Goal: Task Accomplishment & Management: Use online tool/utility

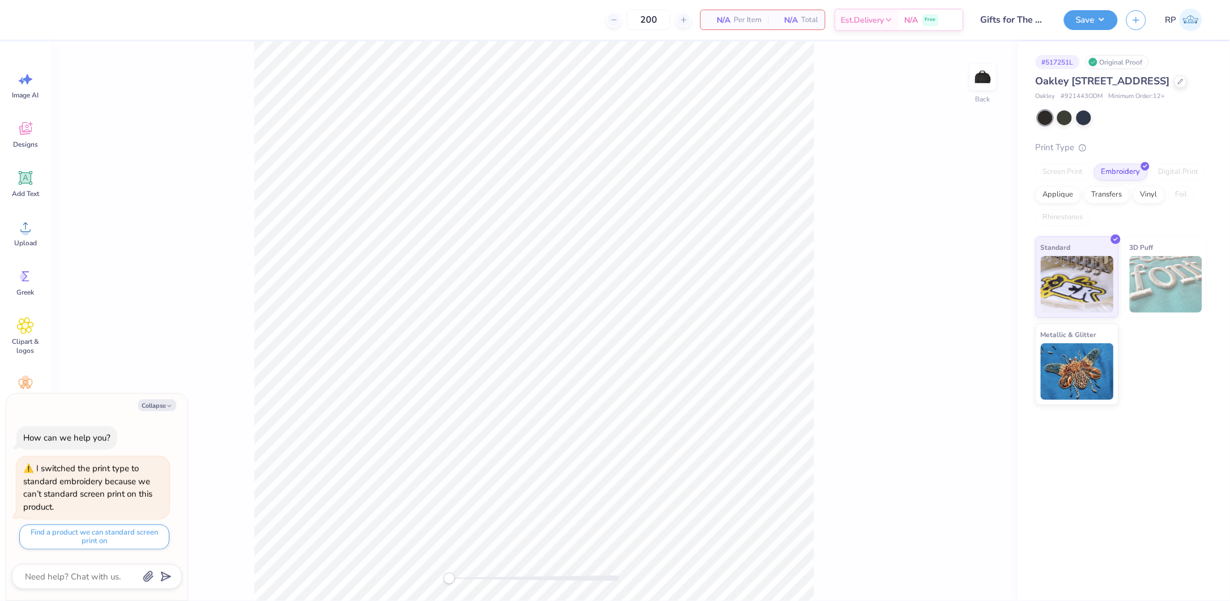
type textarea "x"
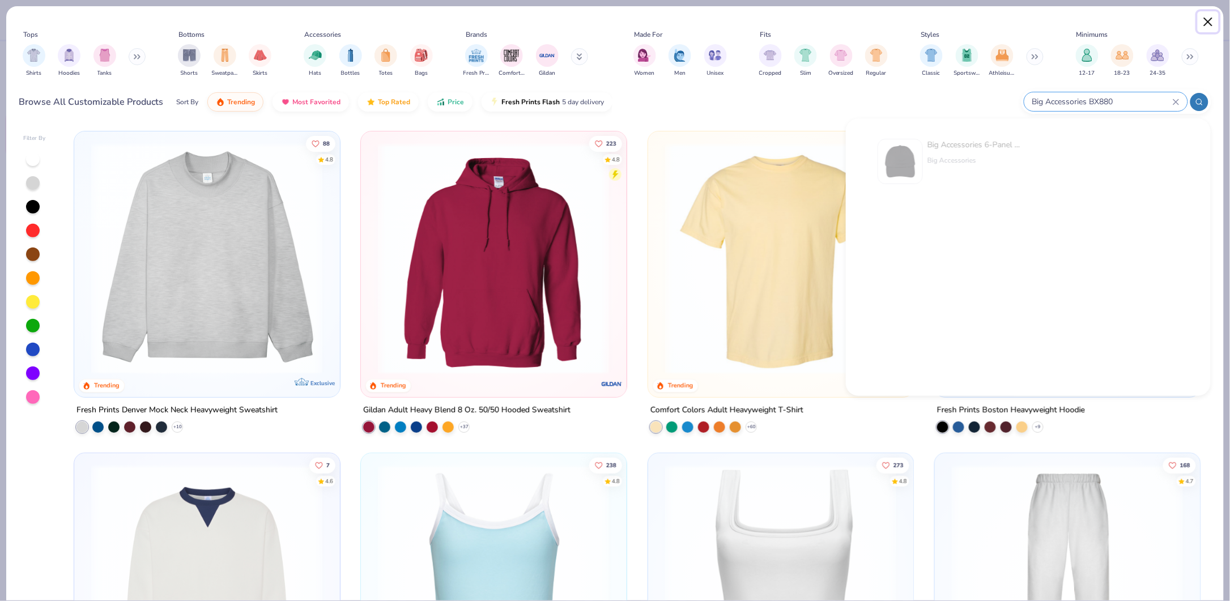
click at [1208, 22] on button "Close" at bounding box center [1209, 22] width 22 height 22
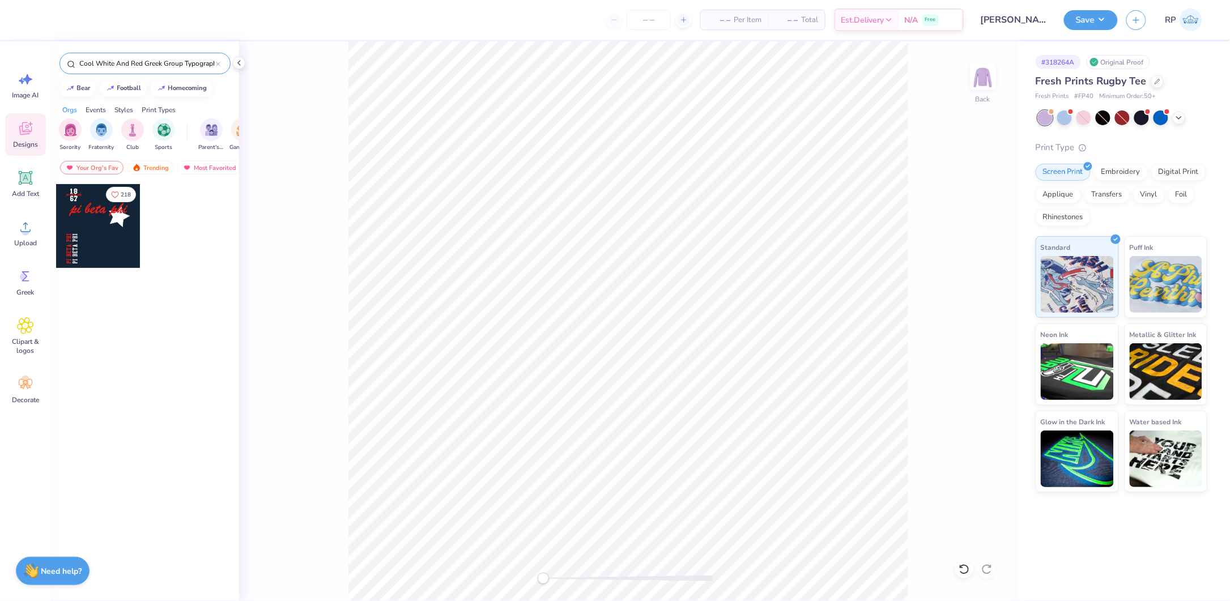
click at [134, 63] on input "Cool White And Red Greek Group Typography And Star PR Hoodie" at bounding box center [147, 63] width 138 height 11
drag, startPoint x: 134, startPoint y: 63, endPoint x: 136, endPoint y: 58, distance: 6.1
click at [136, 58] on input "Cool White And Red Greek Group Typography And Star PR Hoodie" at bounding box center [147, 63] width 138 height 11
paste input "Sigma Chi Curved or Arc College Text in Blue and White"
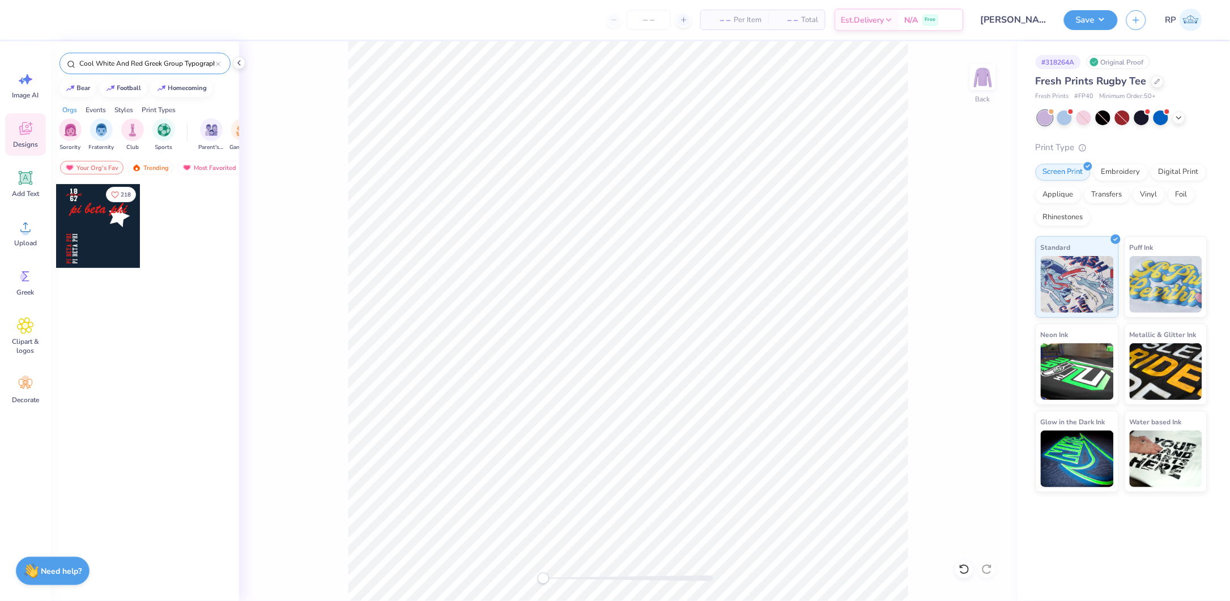
type input "Sigma Chi Curved or Arc College Text in Blue and White PR Hoodie"
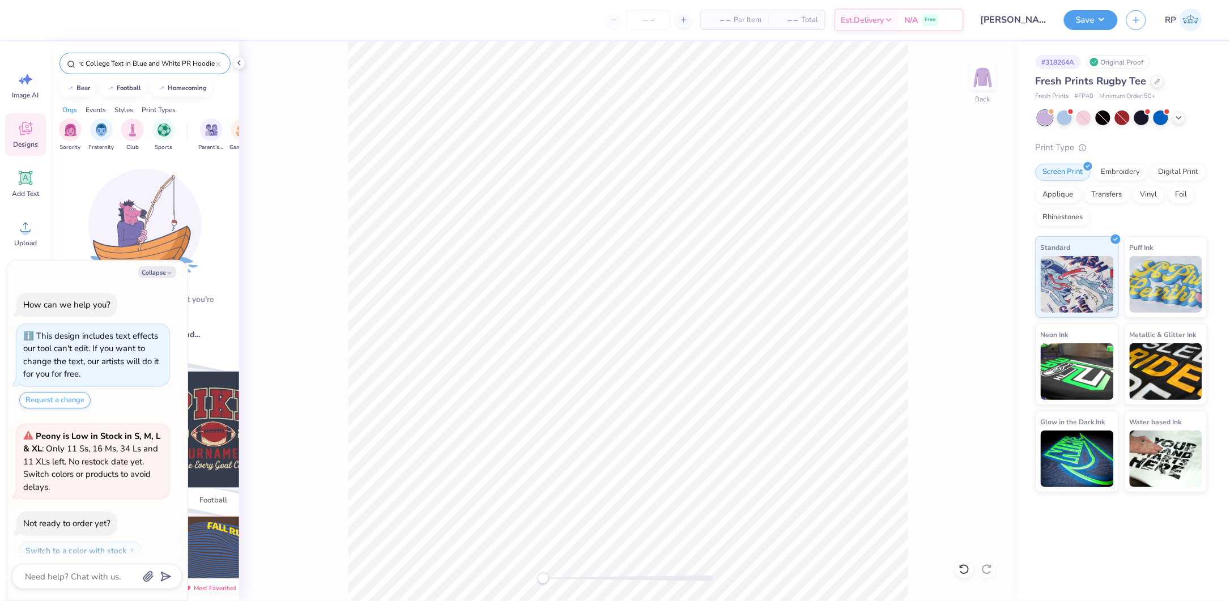
type textarea "x"
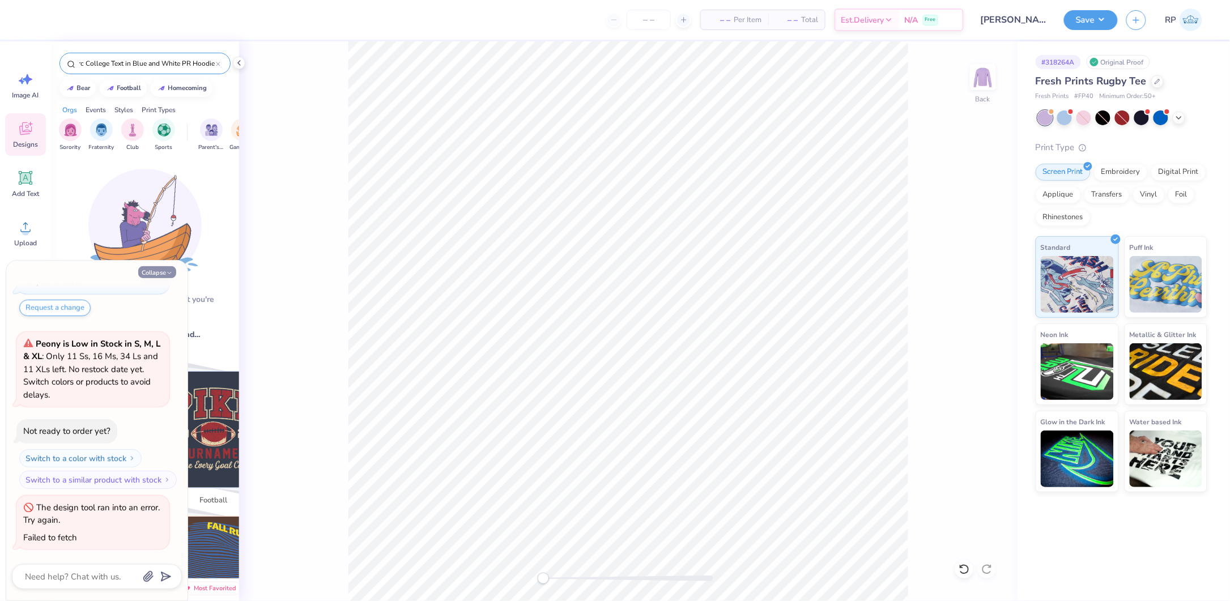
type input "Sigma Chi Curved or Arc College Text in Blue and White PR Hoodie"
drag, startPoint x: 164, startPoint y: 273, endPoint x: 160, endPoint y: 279, distance: 7.9
click at [164, 273] on button "Collapse" at bounding box center [157, 272] width 38 height 12
type textarea "x"
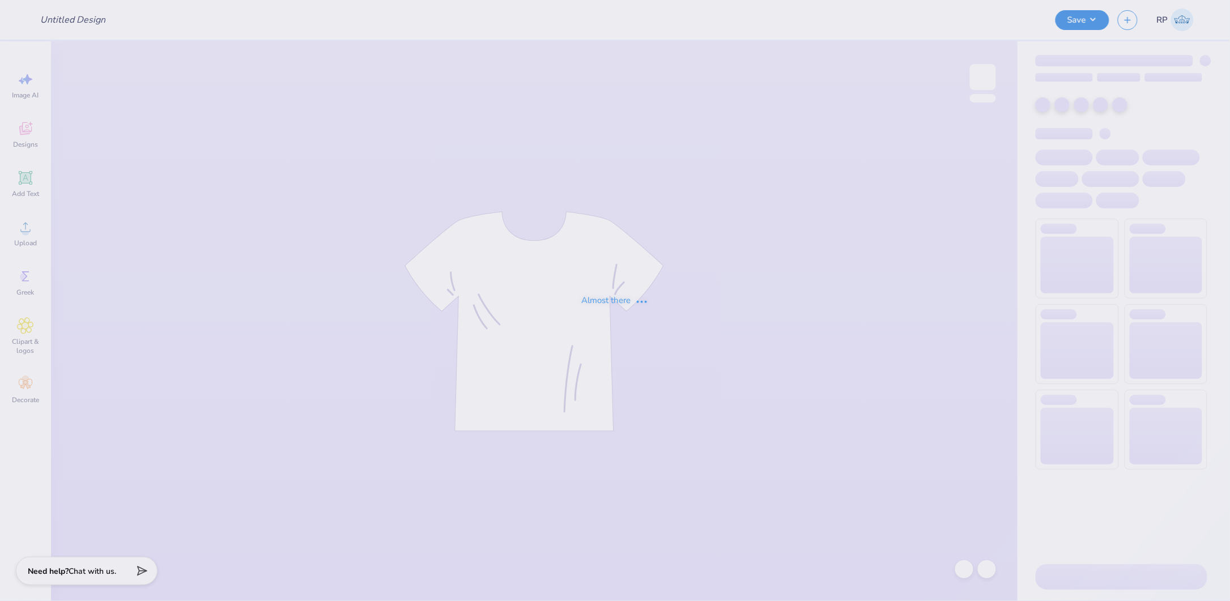
type input "Merch"
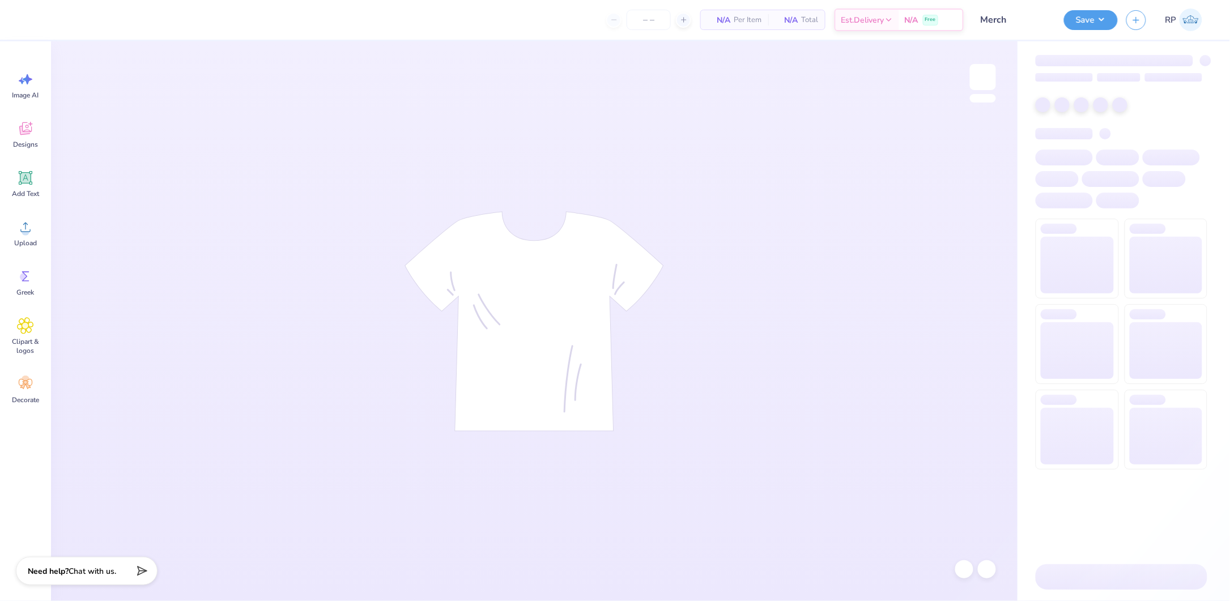
type input "30"
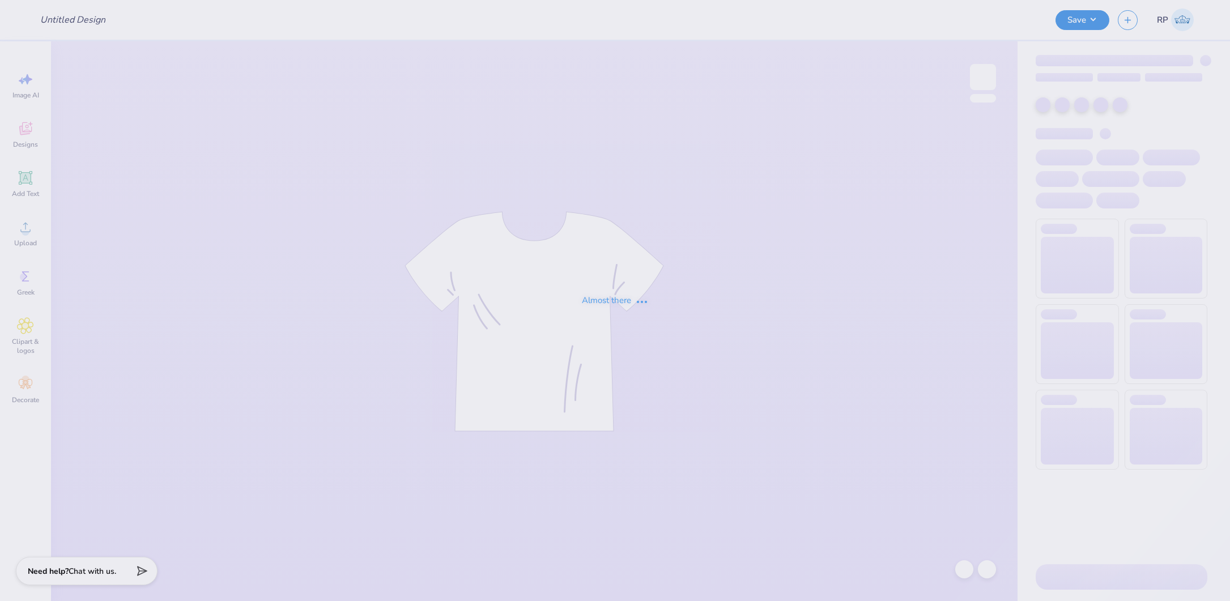
type input "PW caps"
type input "24"
